Goal: Navigation & Orientation: Go to known website

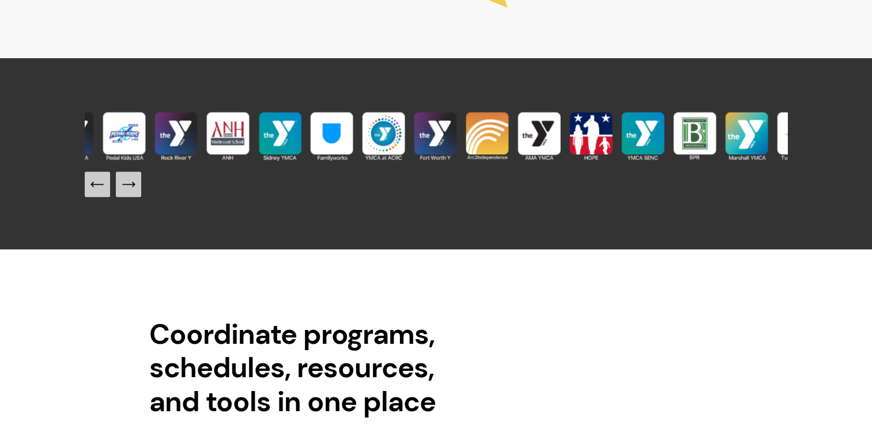
scroll to position [1038, 0]
